Goal: Task Accomplishment & Management: Manage account settings

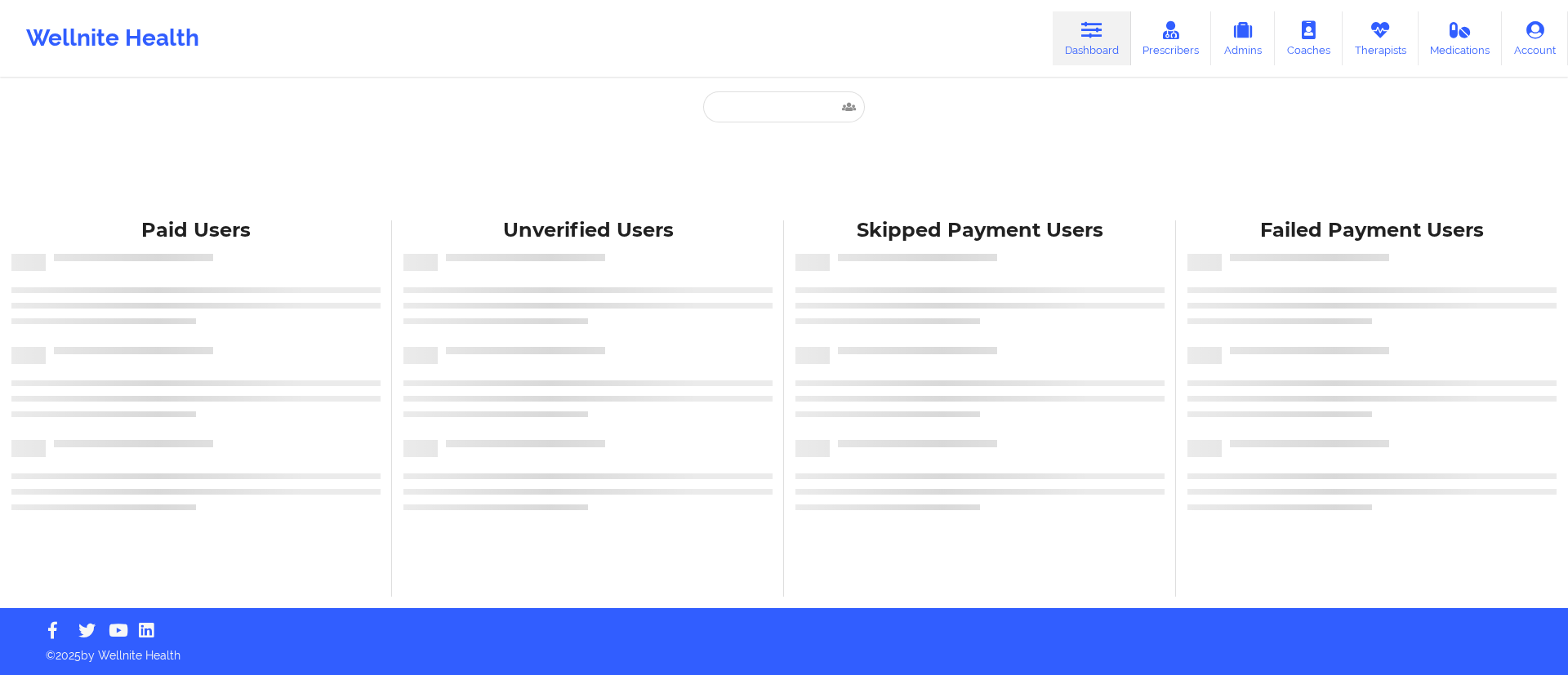
click at [835, 68] on div "Wellnite Health Dashboard Prescribers Admins Coaches Therapists Medications Acc…" at bounding box center [784, 38] width 1568 height 65
click at [781, 101] on input "text" at bounding box center [784, 107] width 162 height 31
paste input "[PERSON_NAME]"
type input "[PERSON_NAME]"
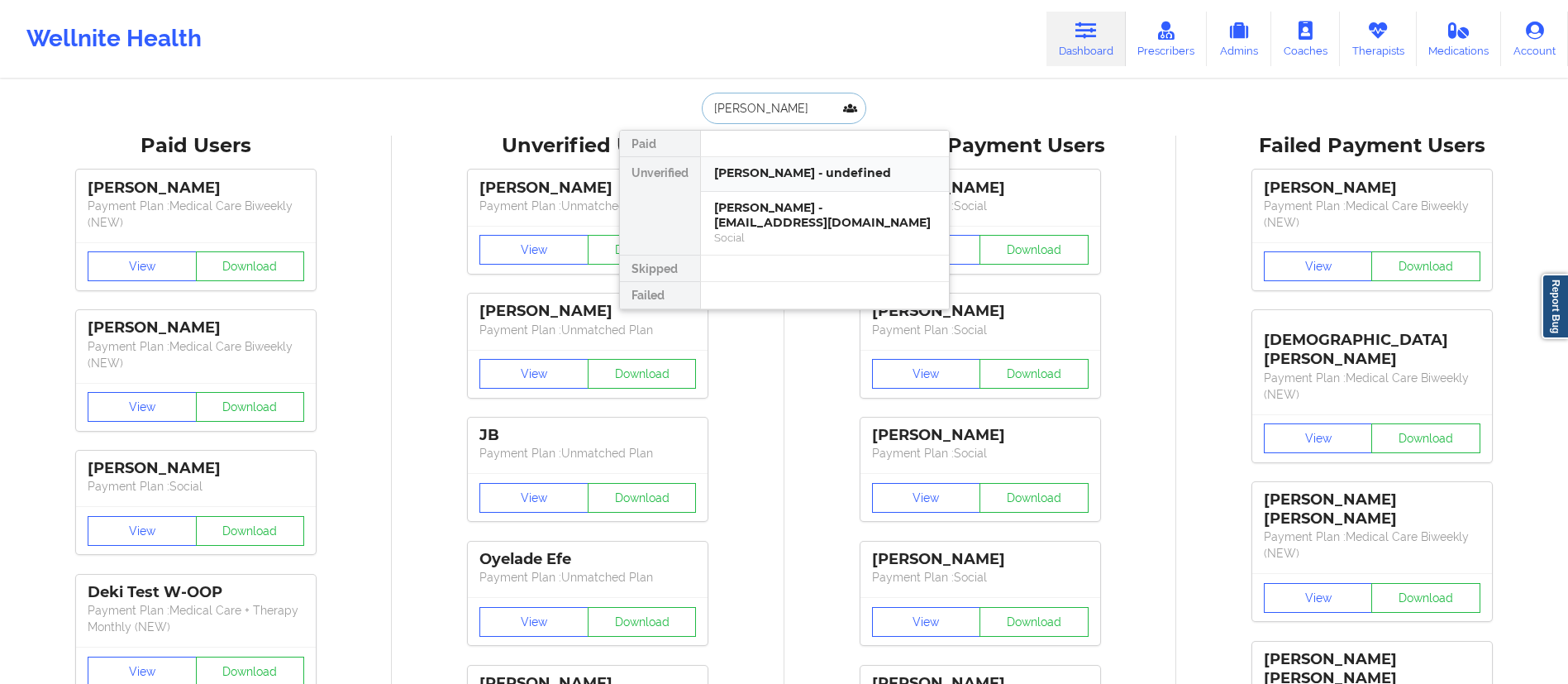
click at [803, 174] on div "[PERSON_NAME] - undefined" at bounding box center [825, 173] width 222 height 16
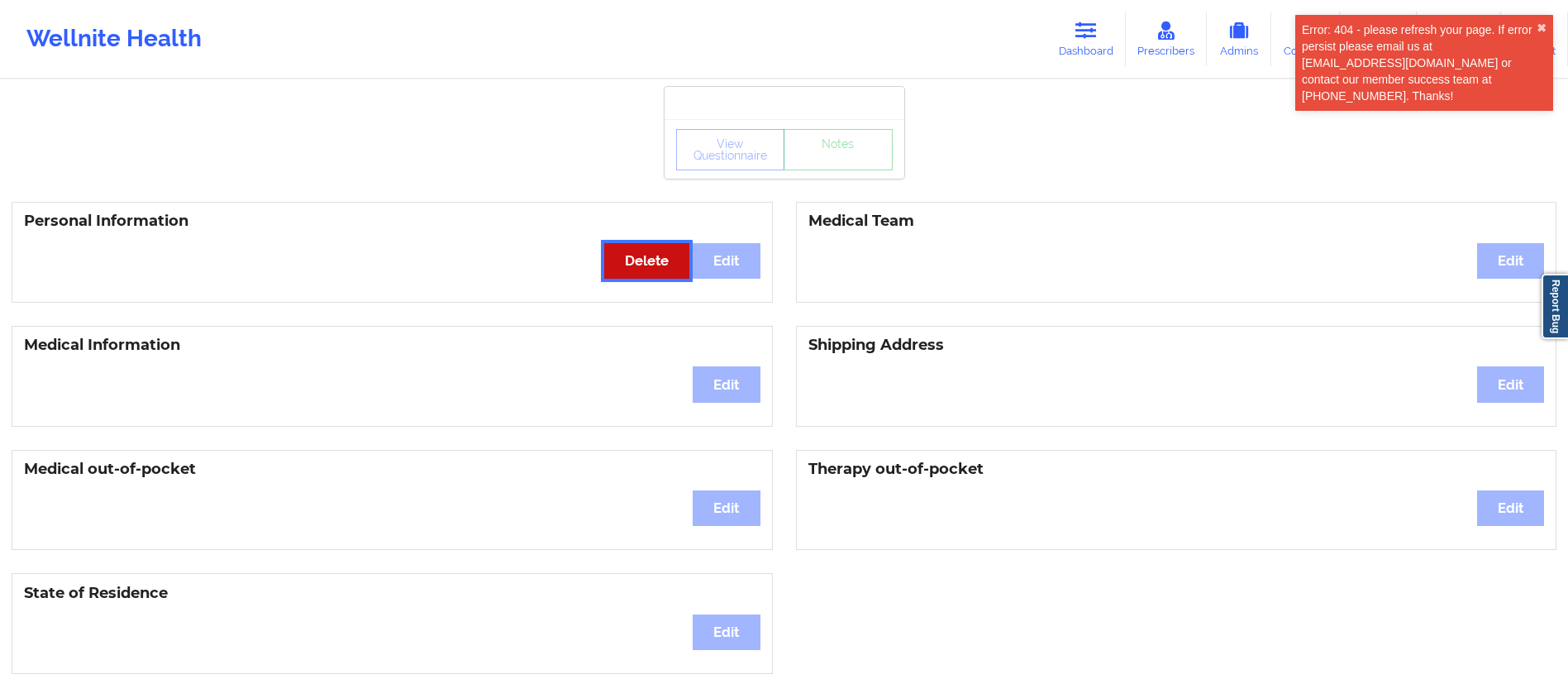
click at [645, 275] on button "Delete" at bounding box center [647, 261] width 85 height 36
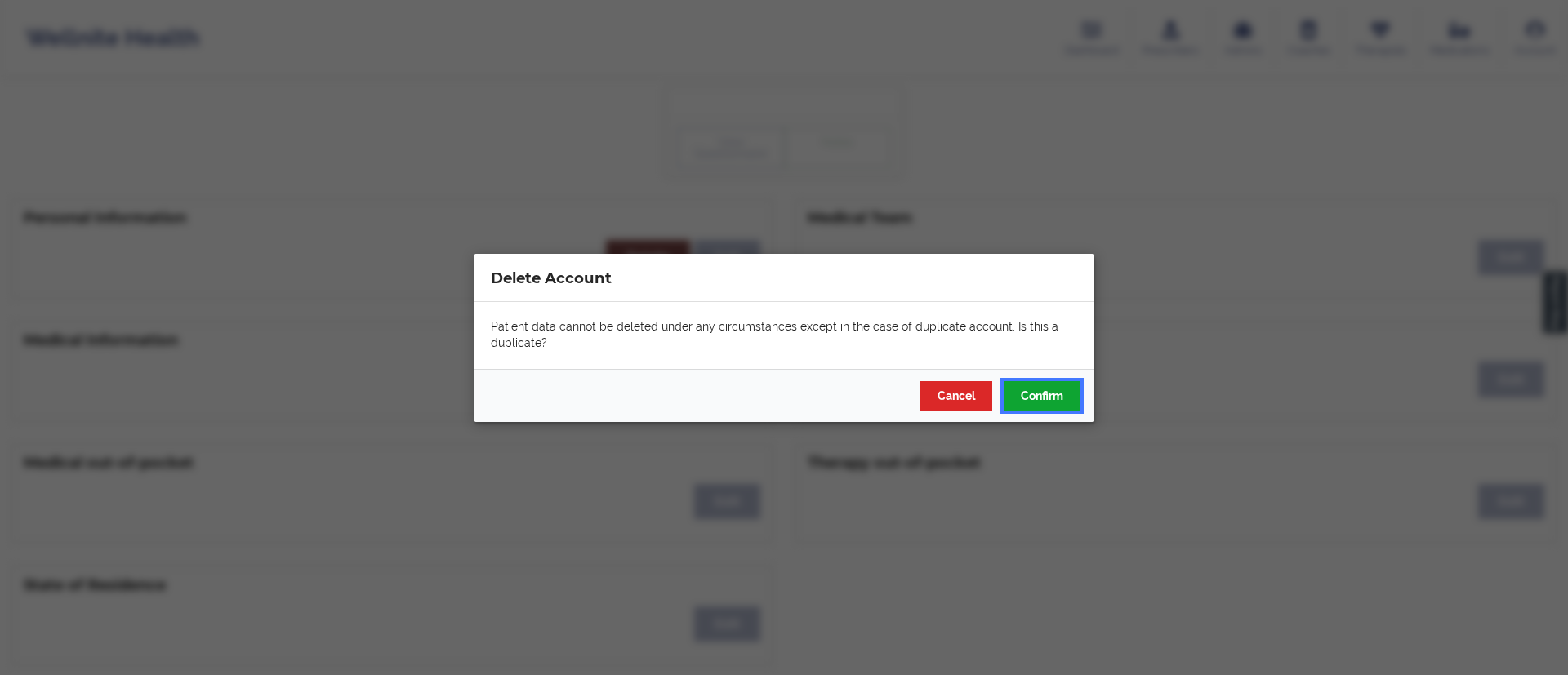
click at [1051, 398] on button "Confirm" at bounding box center [1043, 395] width 77 height 30
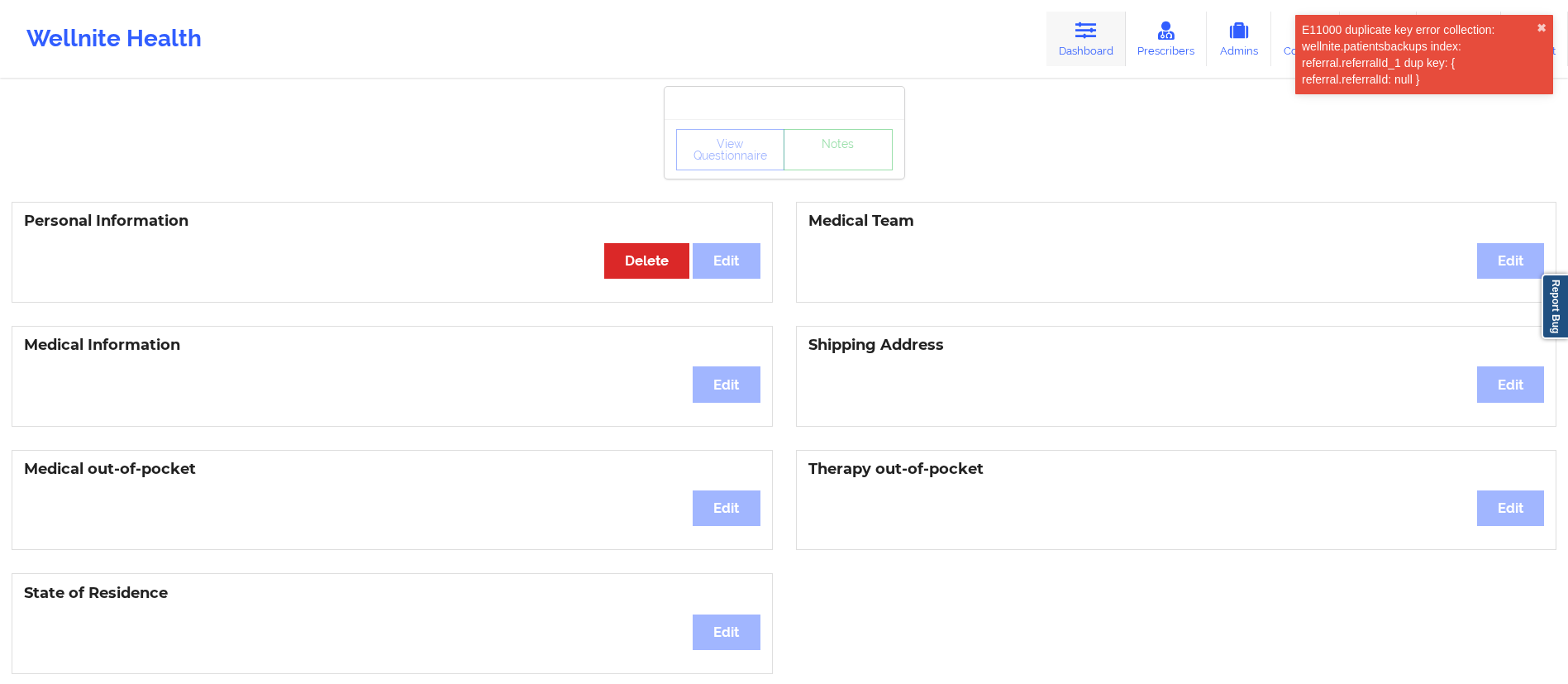
click at [1083, 37] on icon at bounding box center [1086, 31] width 22 height 18
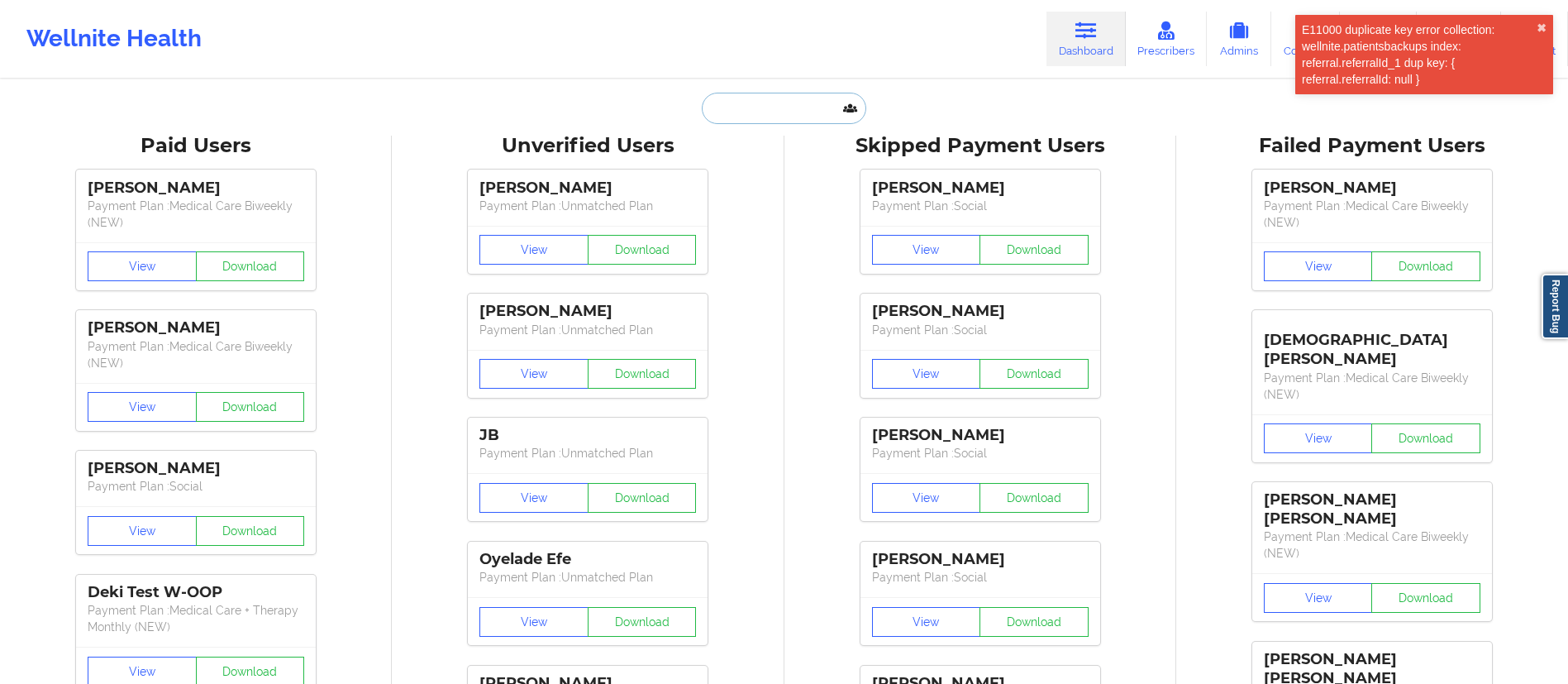
click at [720, 113] on input "text" at bounding box center [784, 108] width 164 height 31
paste input "[PERSON_NAME]"
type input "[PERSON_NAME]"
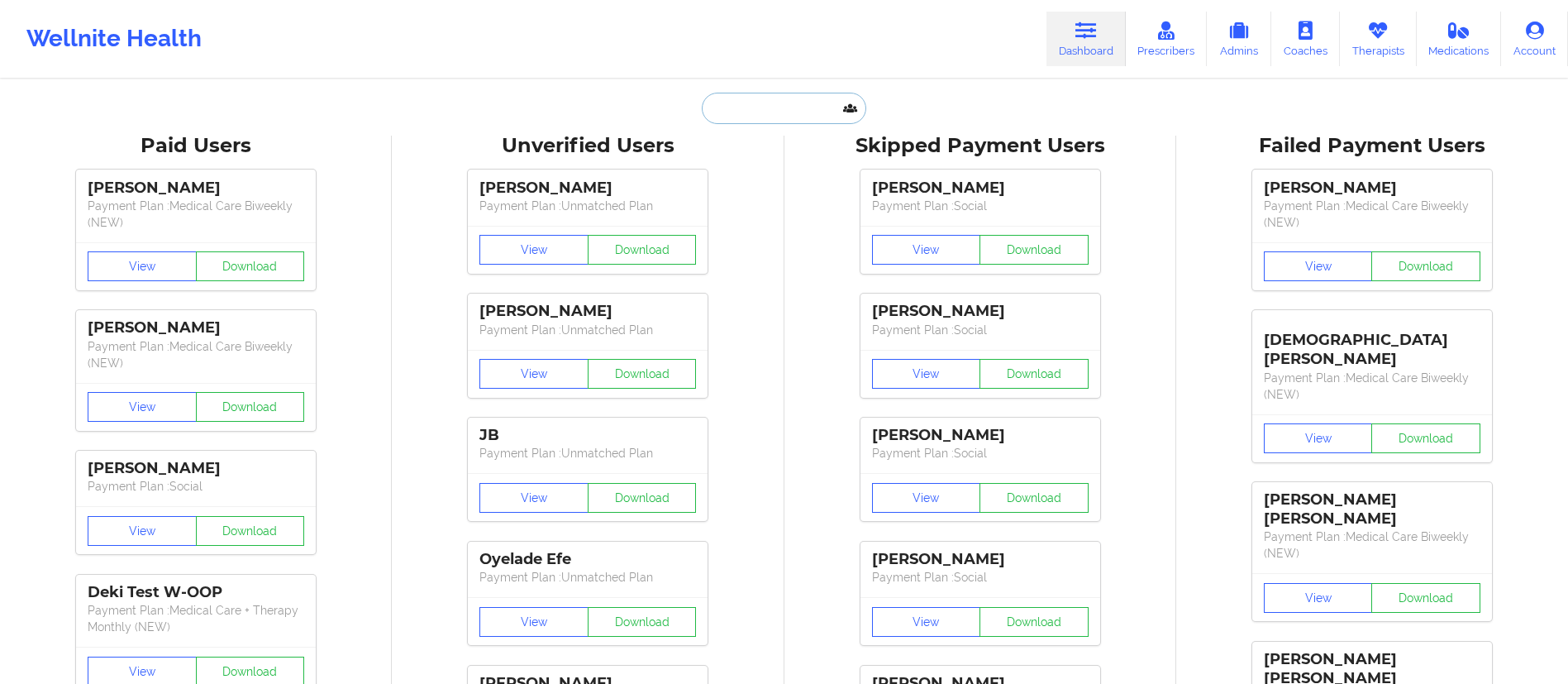
click at [737, 100] on input "text" at bounding box center [784, 108] width 164 height 31
paste input "[PERSON_NAME]"
type input "[PERSON_NAME]"
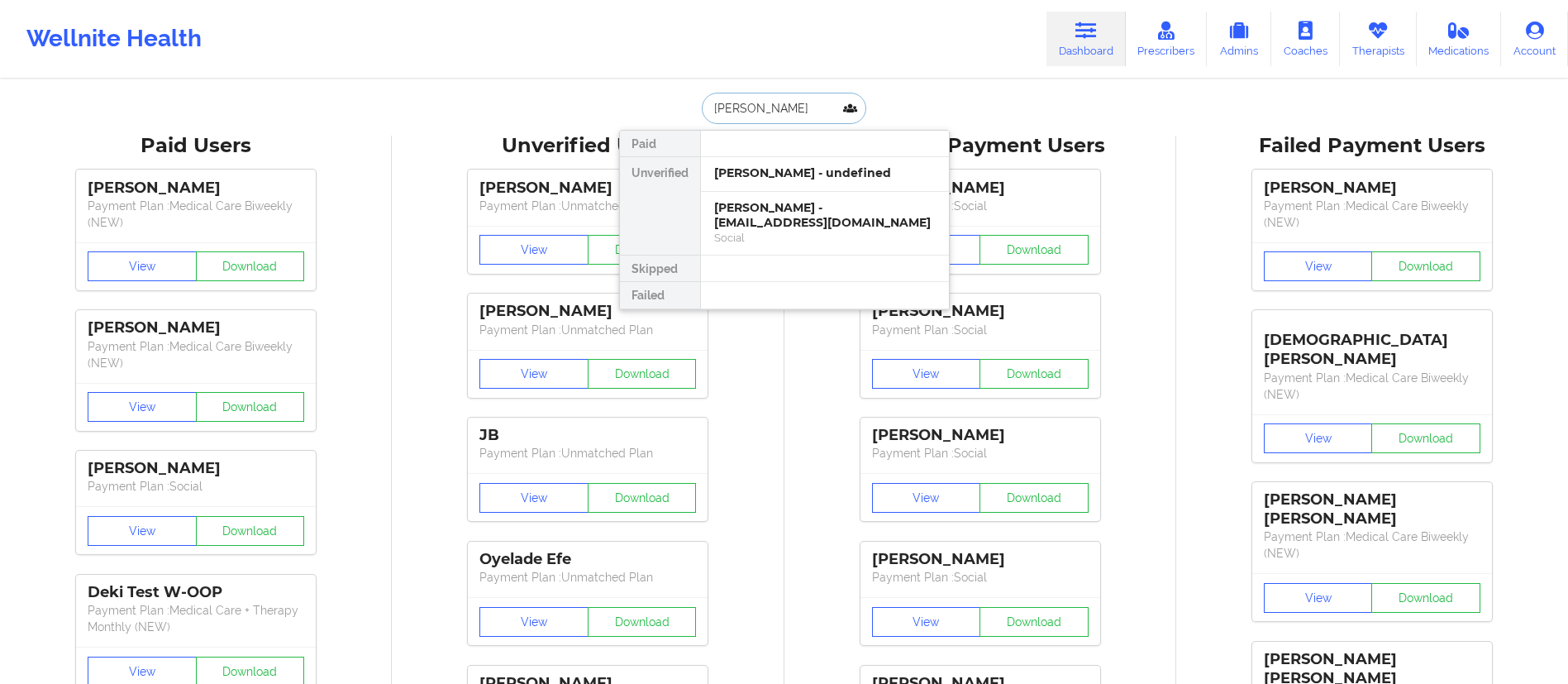
click at [768, 178] on div "[PERSON_NAME] - undefined" at bounding box center [825, 173] width 222 height 16
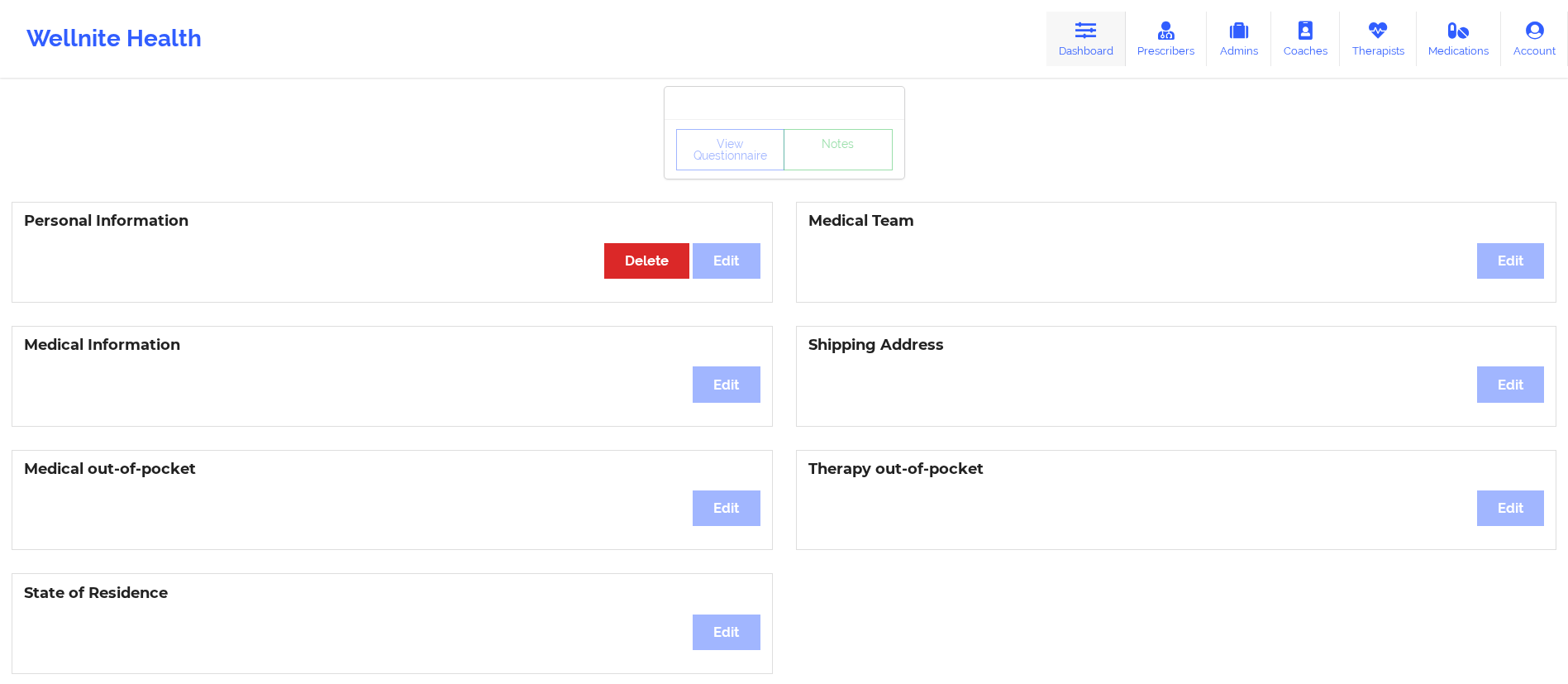
click at [1083, 46] on link "Dashboard" at bounding box center [1085, 39] width 79 height 55
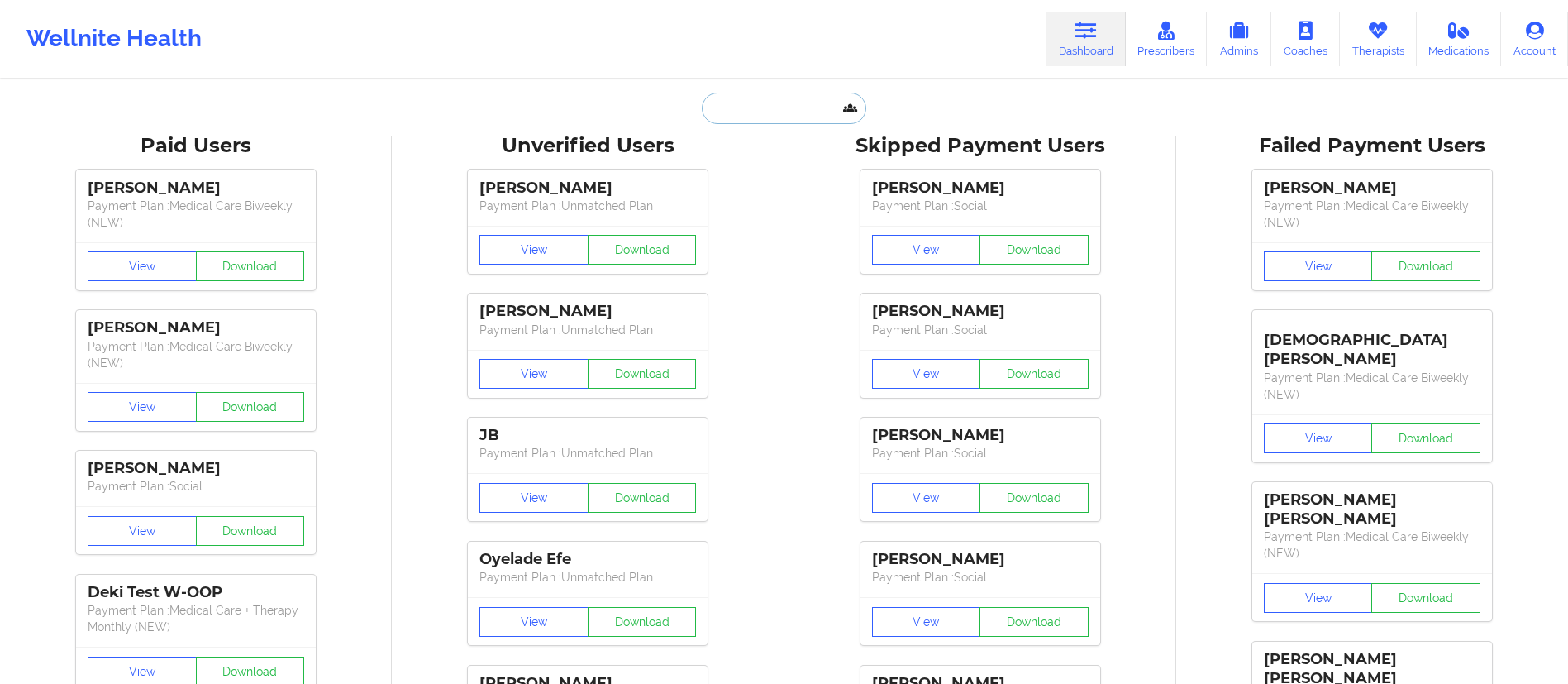
click at [801, 106] on input "text" at bounding box center [784, 108] width 164 height 31
paste input "[PERSON_NAME]"
type input "[PERSON_NAME]"
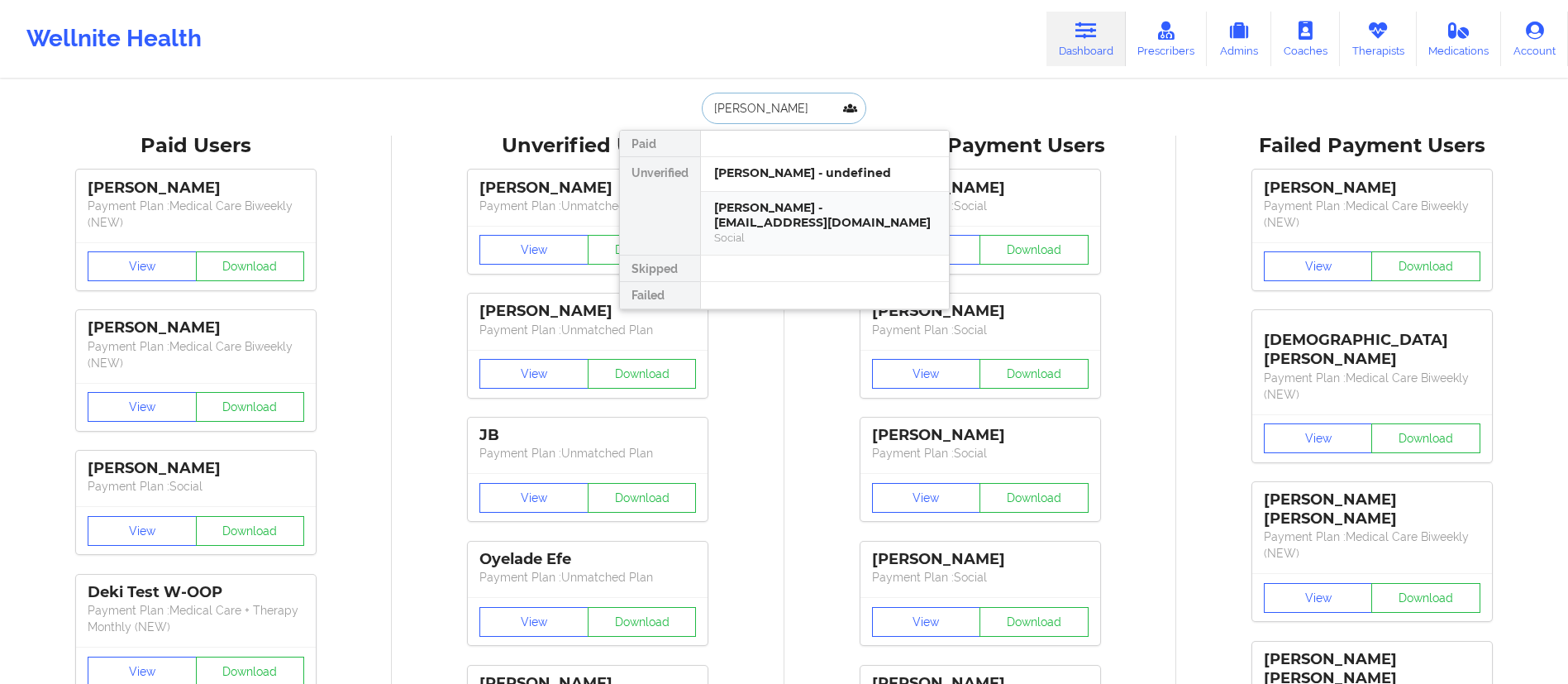
click at [825, 235] on div "Social" at bounding box center [825, 238] width 222 height 14
